Goal: Task Accomplishment & Management: Use online tool/utility

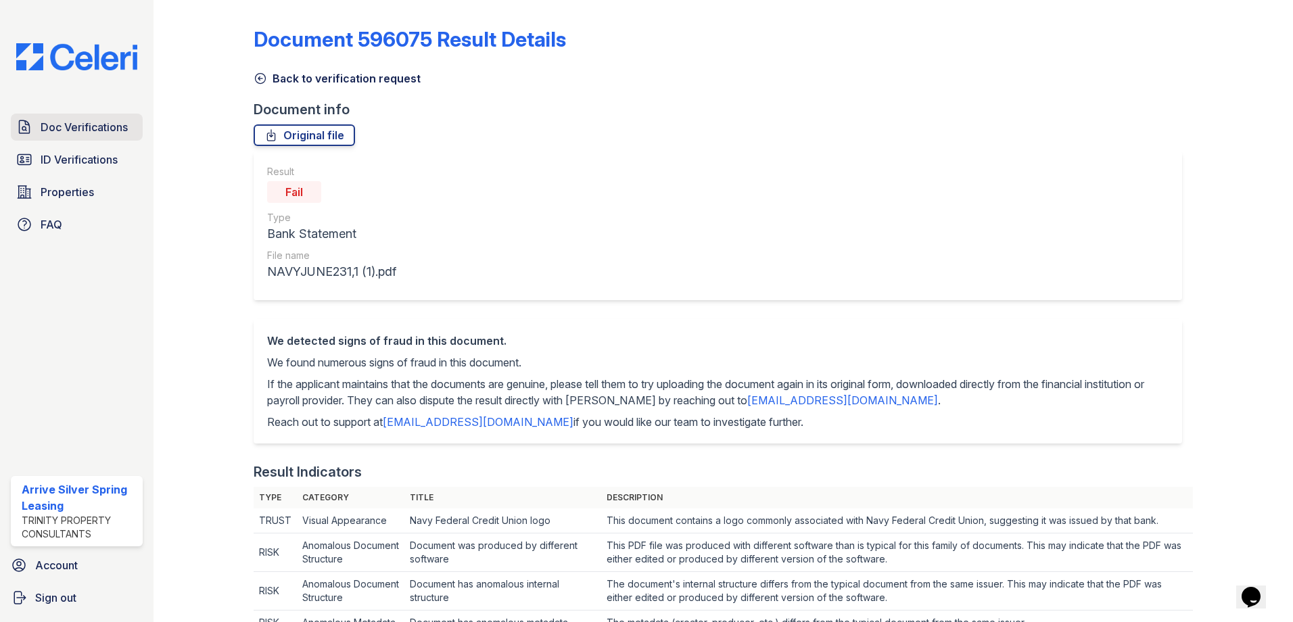
click at [64, 124] on span "Doc Verifications" at bounding box center [84, 127] width 87 height 16
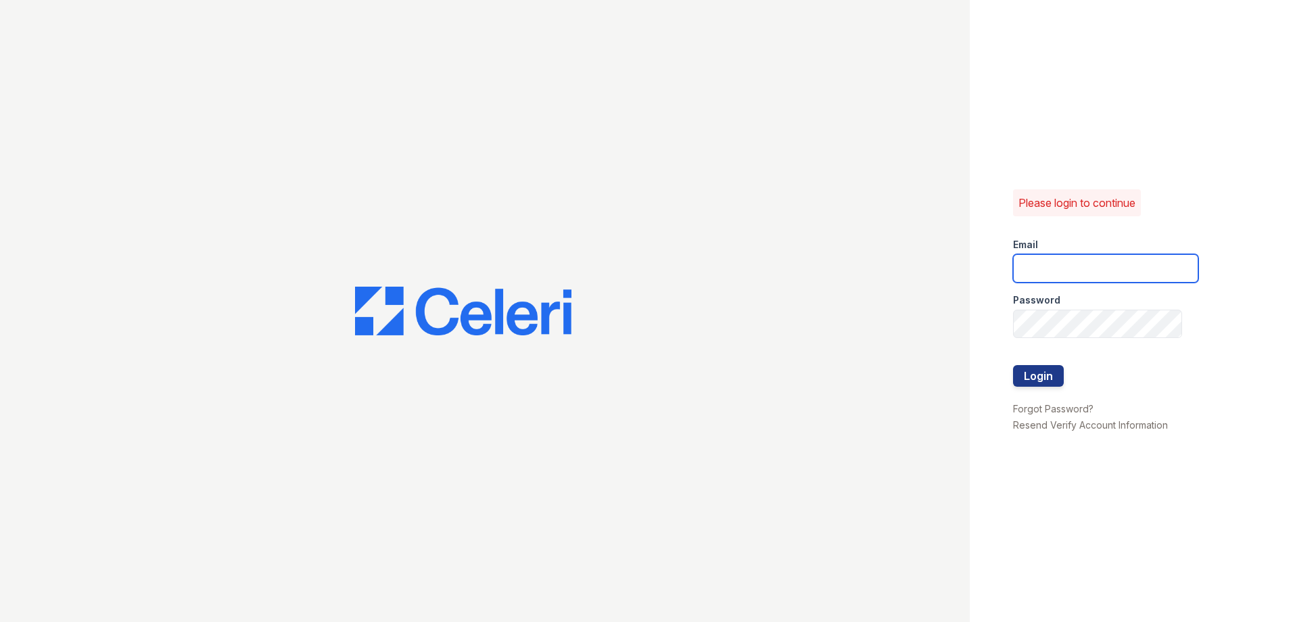
type input "Arrivesilverspring@trinity-pm.com"
click at [1038, 375] on button "Login" at bounding box center [1038, 376] width 51 height 22
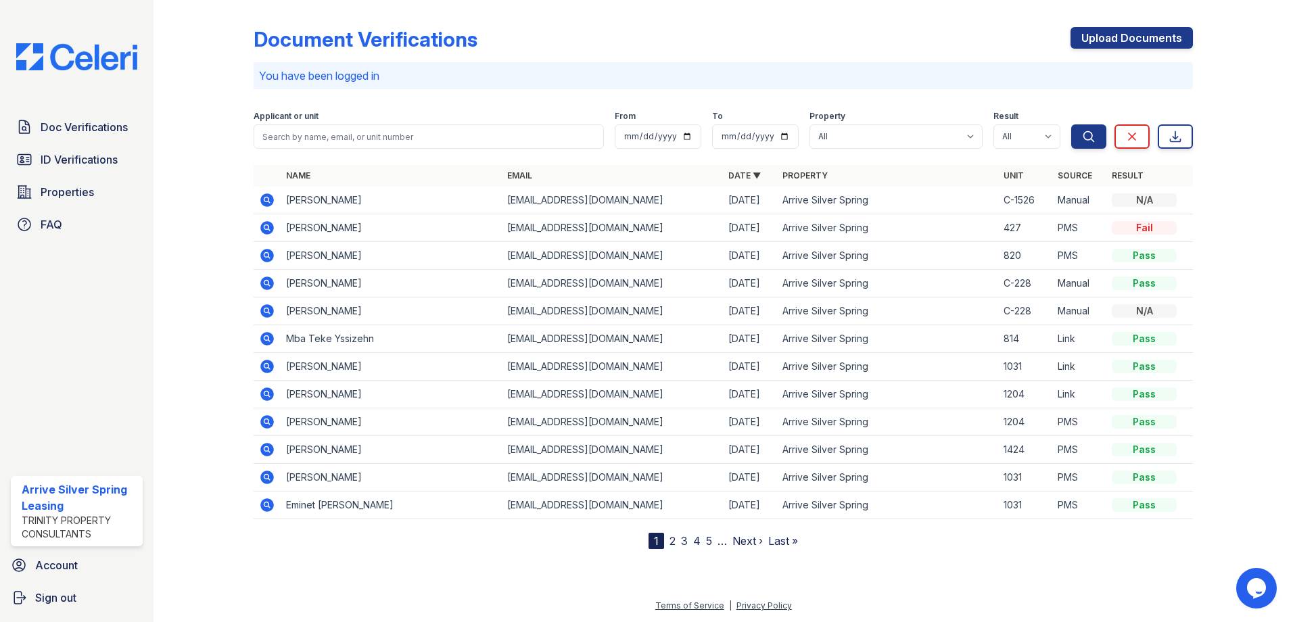
click at [265, 226] on icon at bounding box center [267, 228] width 16 height 16
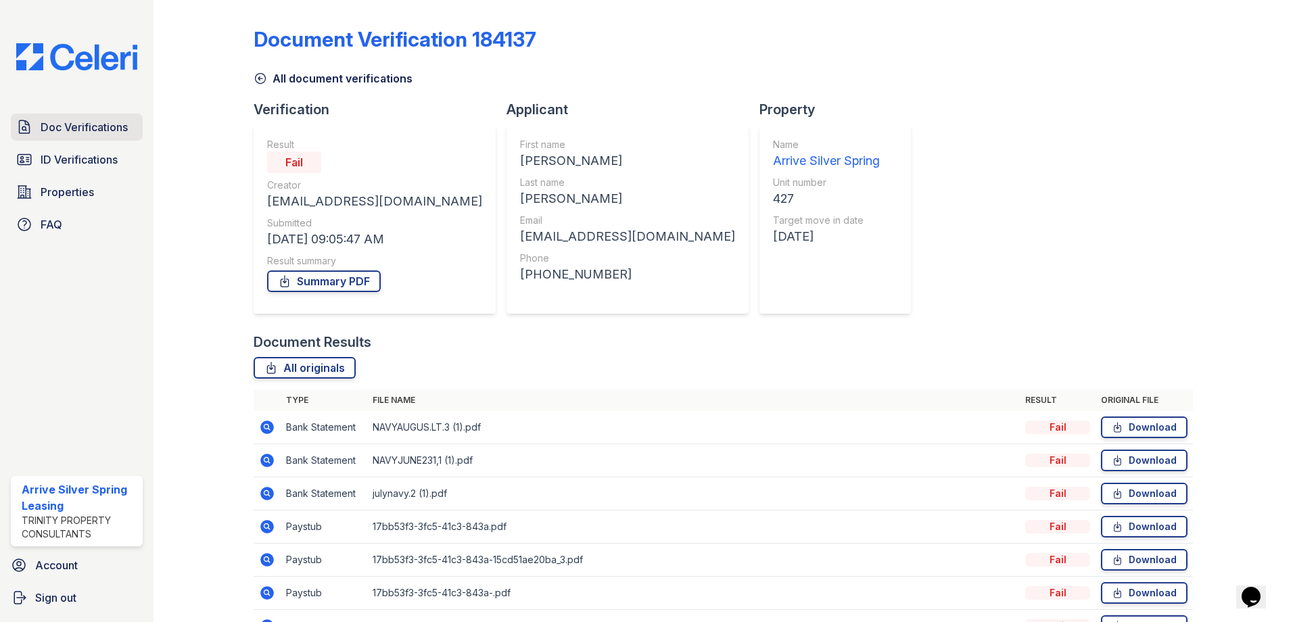
click at [109, 129] on span "Doc Verifications" at bounding box center [84, 127] width 87 height 16
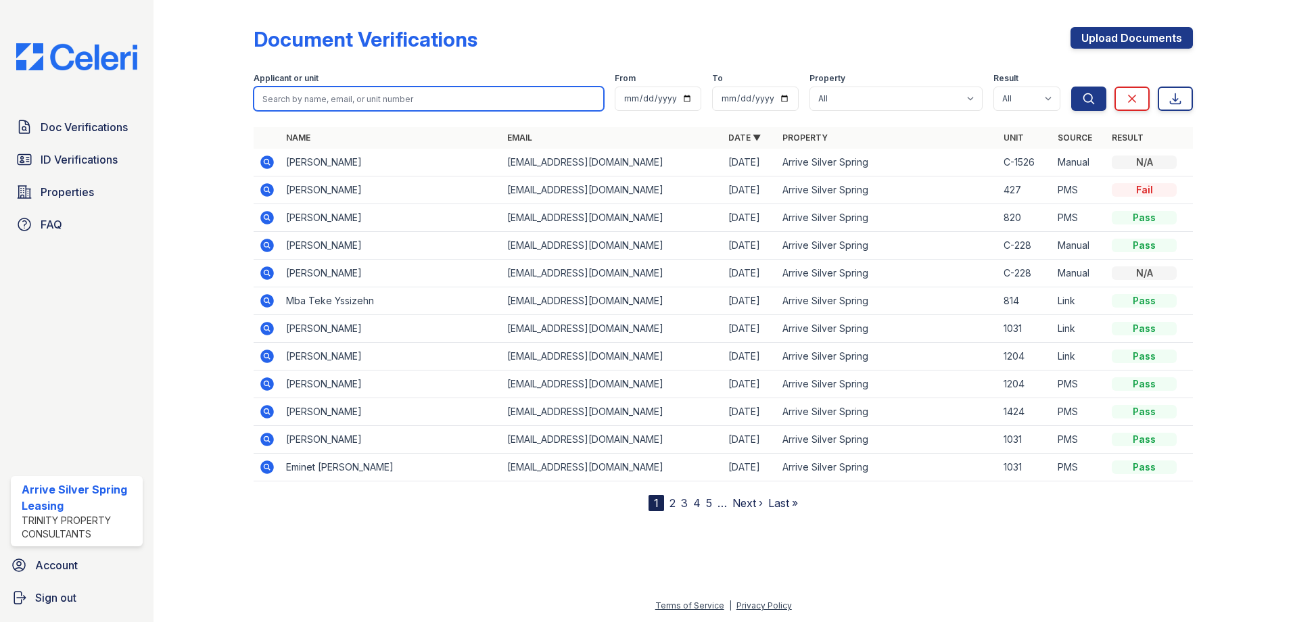
click at [296, 96] on input "search" at bounding box center [429, 99] width 350 height 24
type input "wicks"
click at [1071, 87] on button "Search" at bounding box center [1088, 99] width 35 height 24
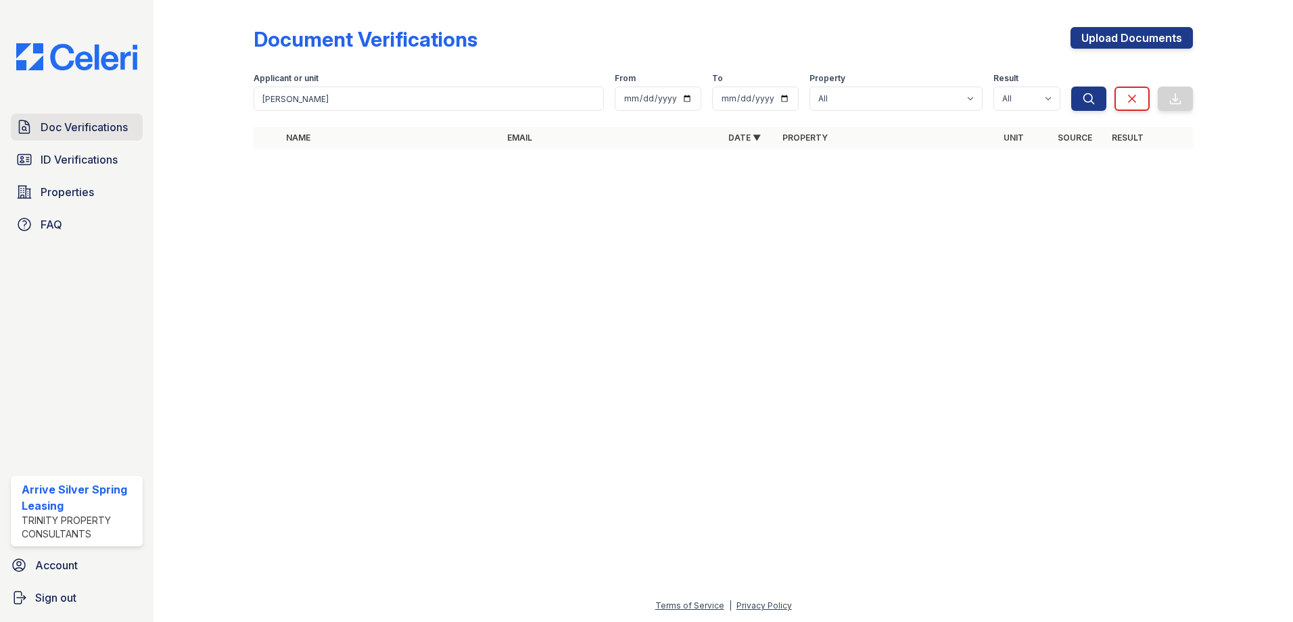
click at [94, 129] on span "Doc Verifications" at bounding box center [84, 127] width 87 height 16
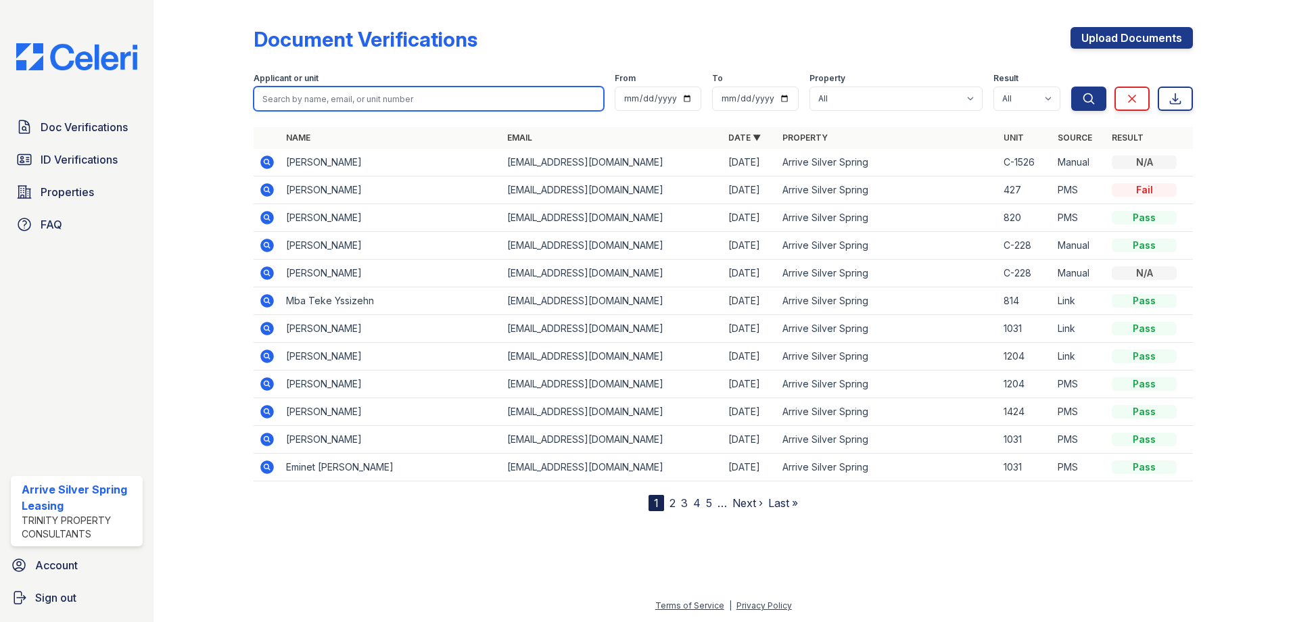
click at [320, 96] on input "search" at bounding box center [429, 99] width 350 height 24
type input "Ventura"
click at [1071, 87] on button "Search" at bounding box center [1088, 99] width 35 height 24
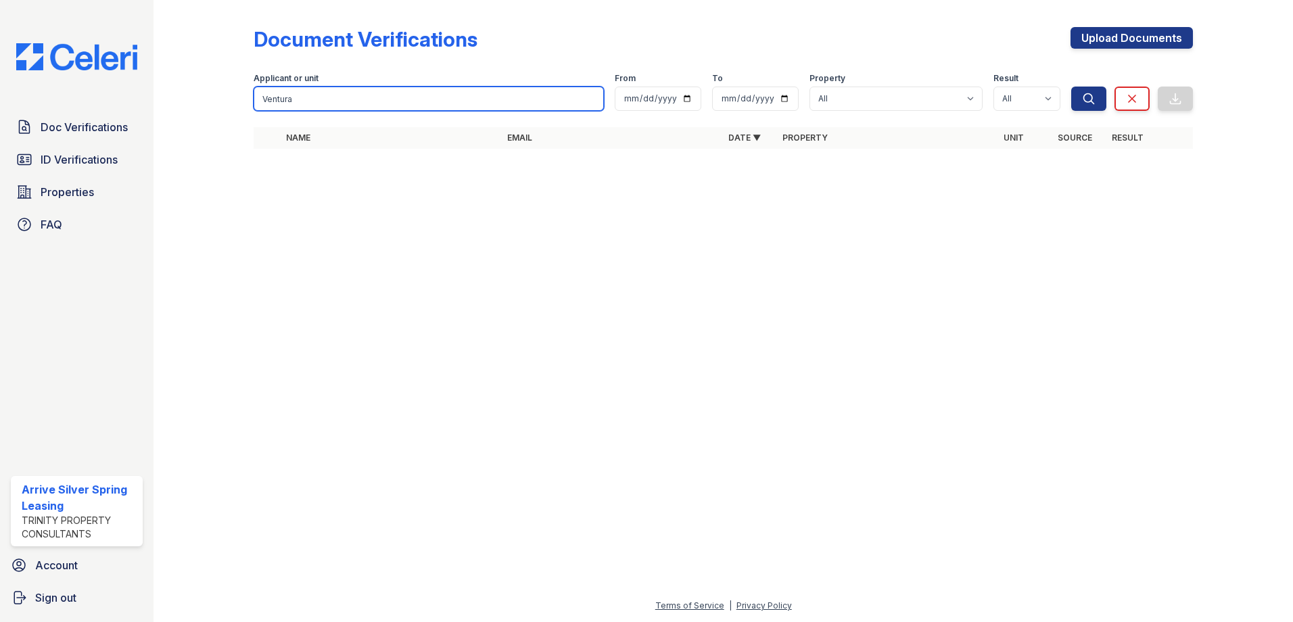
click at [331, 96] on input "Ventura" at bounding box center [429, 99] width 350 height 24
type input "V"
type input "Oscar"
